Goal: Check status

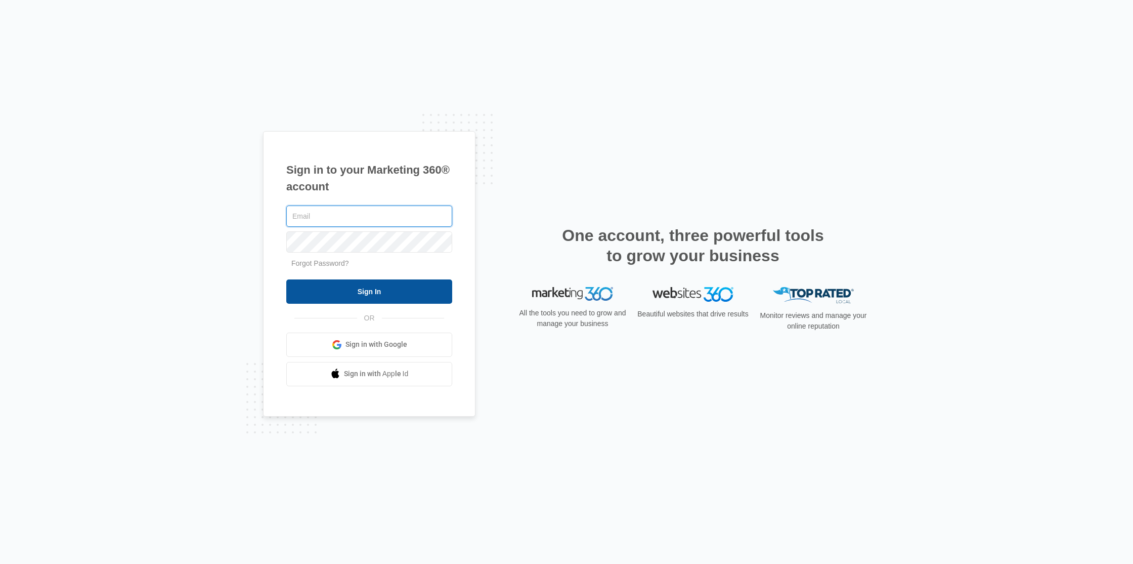
type input "[PERSON_NAME][EMAIL_ADDRESS][DOMAIN_NAME]"
click at [371, 296] on input "Sign In" at bounding box center [369, 291] width 166 height 24
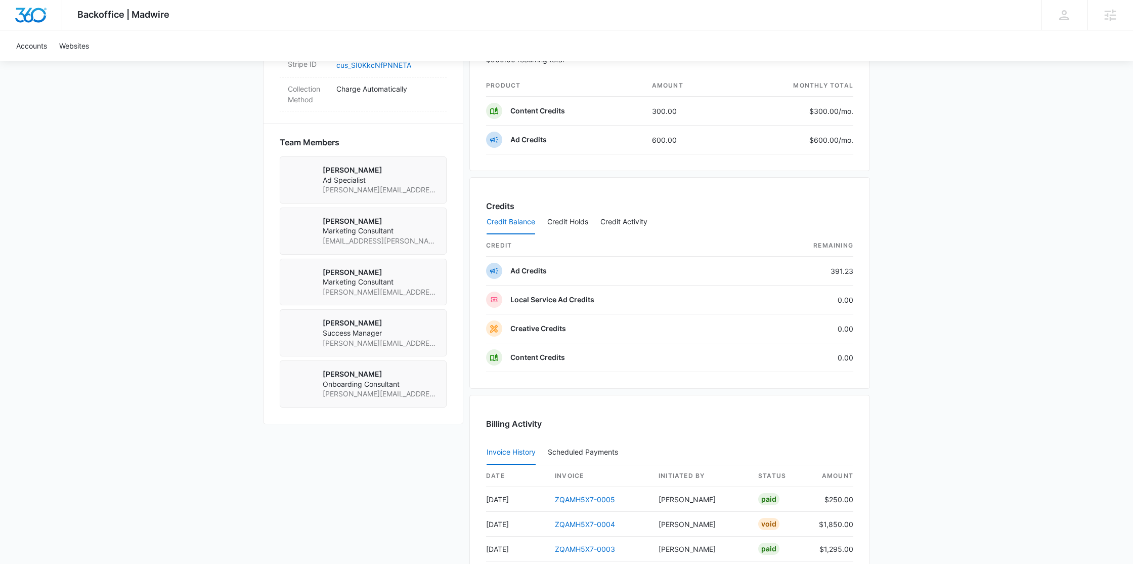
scroll to position [749, 0]
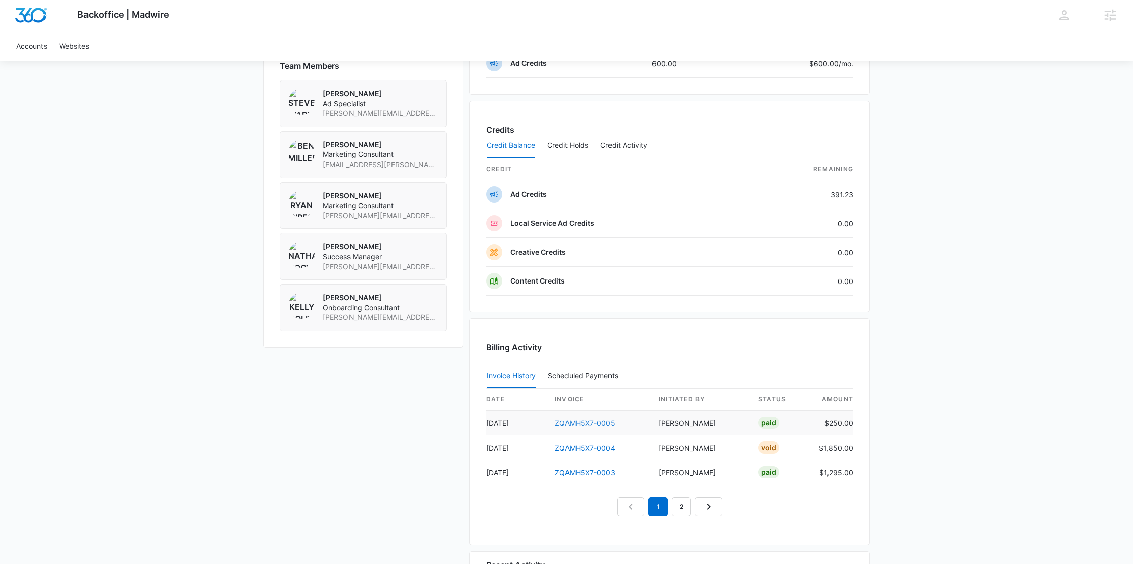
click at [603, 422] on link "ZQAMH5X7-0005" at bounding box center [585, 422] width 60 height 9
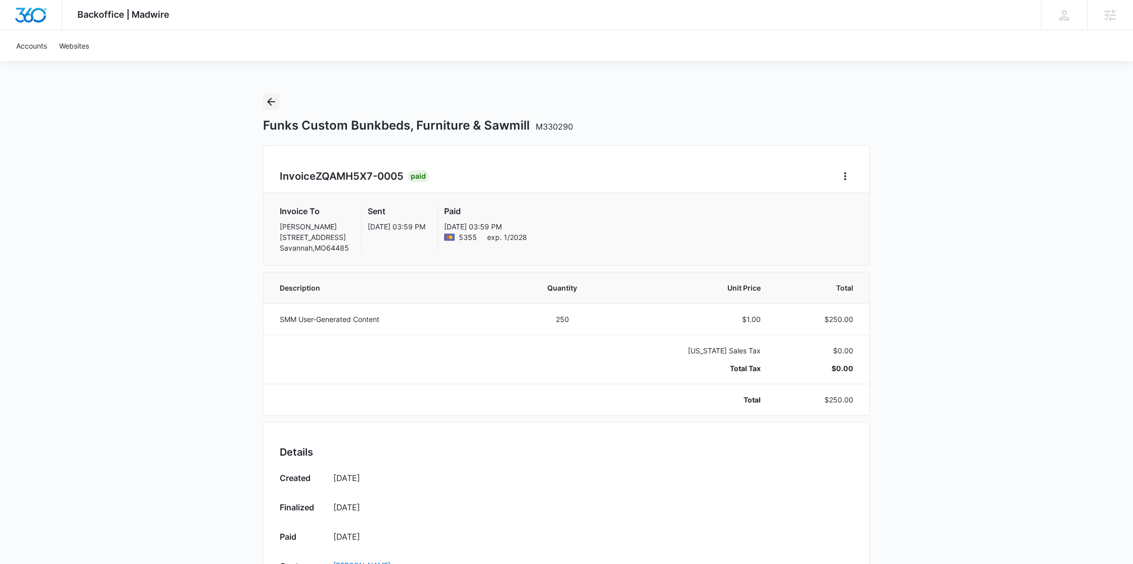
click at [268, 101] on icon "Back" at bounding box center [271, 102] width 8 height 8
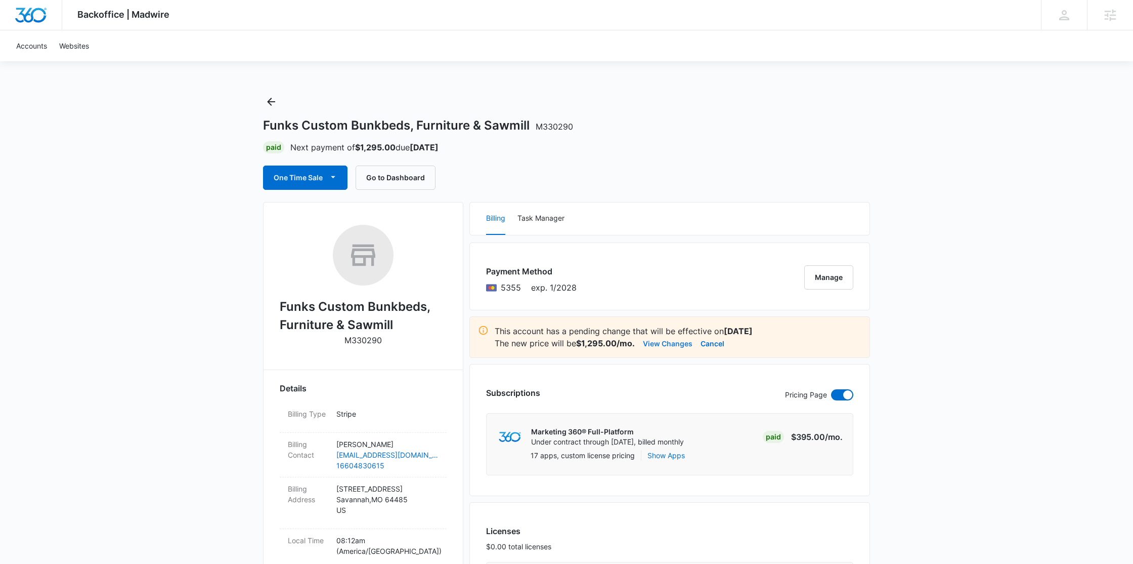
click at [667, 338] on button "View Changes" at bounding box center [668, 343] width 50 height 12
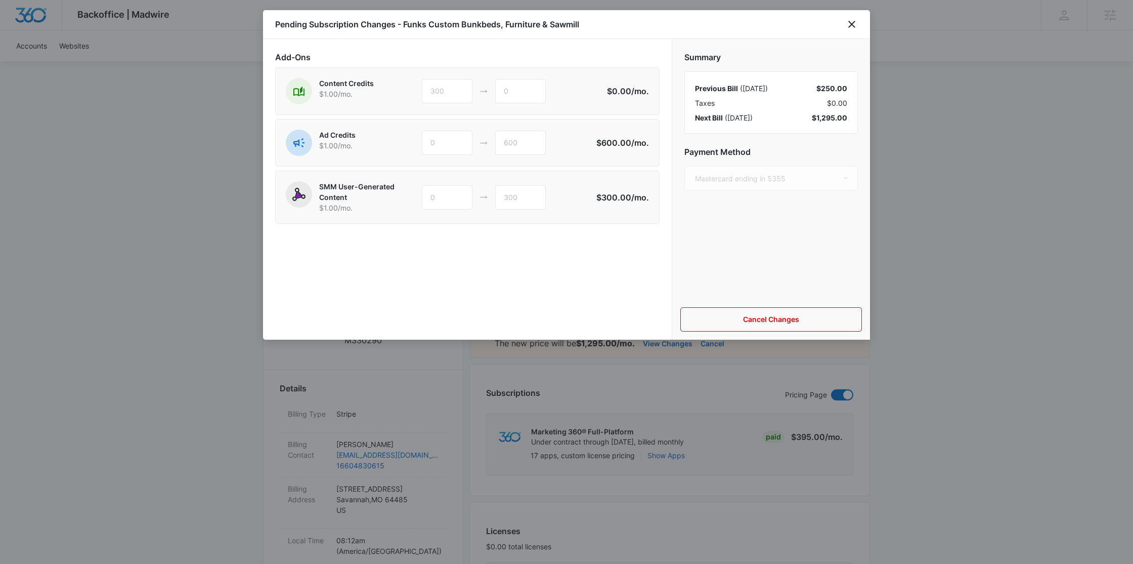
click at [958, 173] on div at bounding box center [566, 282] width 1133 height 564
